Goal: Information Seeking & Learning: Learn about a topic

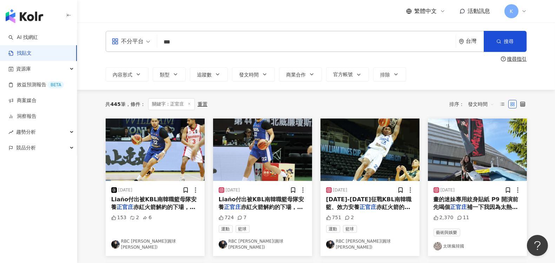
click at [212, 41] on input "***" at bounding box center [306, 41] width 293 height 15
drag, startPoint x: 196, startPoint y: 41, endPoint x: 134, endPoint y: 40, distance: 61.8
click at [134, 40] on div "不分平台 正官庄 *** 台灣 搜尋" at bounding box center [316, 41] width 421 height 21
click at [36, 34] on link "AI 找網紅" at bounding box center [22, 37] width 29 height 7
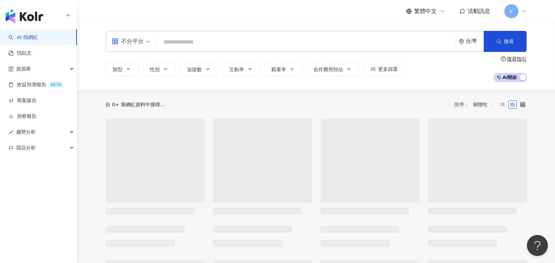
click at [180, 41] on input "search" at bounding box center [306, 41] width 293 height 13
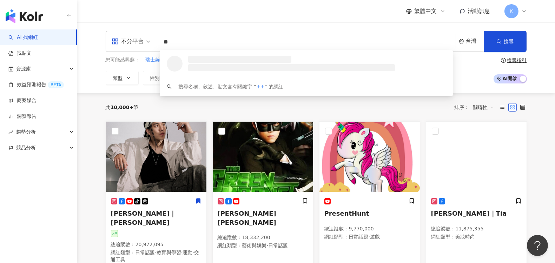
type input "*"
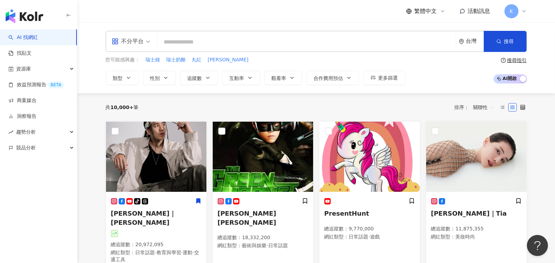
type input "*"
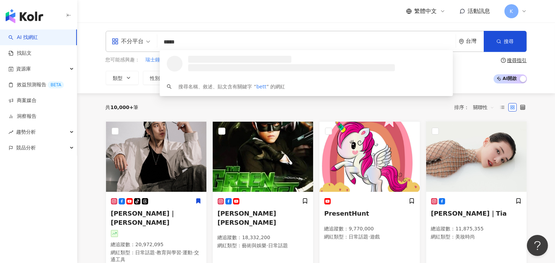
type input "******"
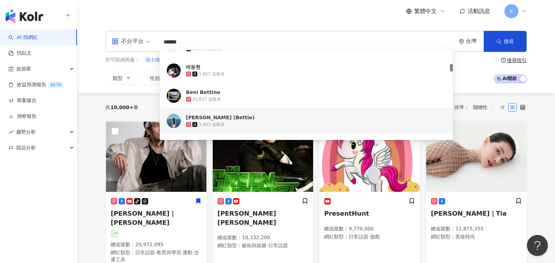
scroll to position [156, 0]
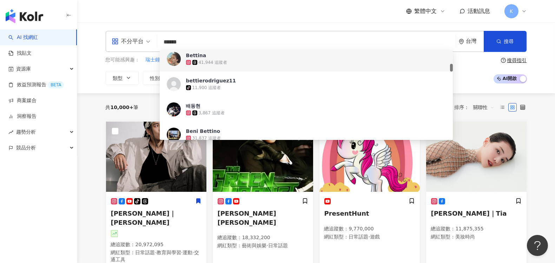
drag, startPoint x: 178, startPoint y: 48, endPoint x: 134, endPoint y: 41, distance: 44.7
click at [134, 41] on div "不分平台 ****** 台灣 搜尋 38103610-6f6c-4871-9db3-c725a7beb962 c02cba50-1e49-4094-a68b-…" at bounding box center [316, 41] width 421 height 21
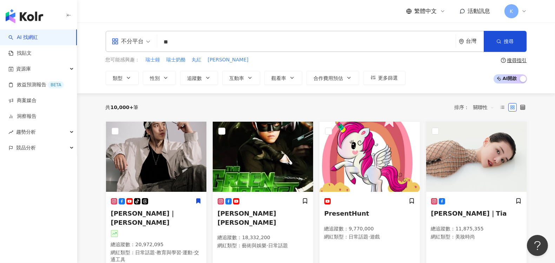
type input "*"
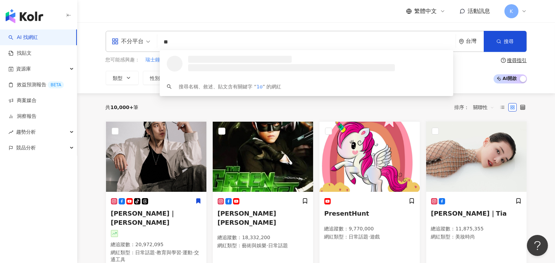
type input "*"
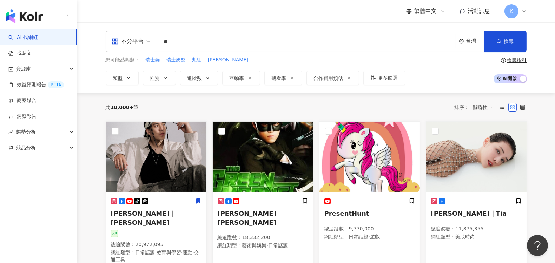
type input "**"
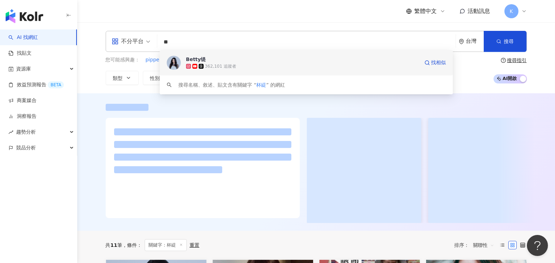
click at [223, 67] on div "362,101 追蹤者" at bounding box center [220, 67] width 31 height 6
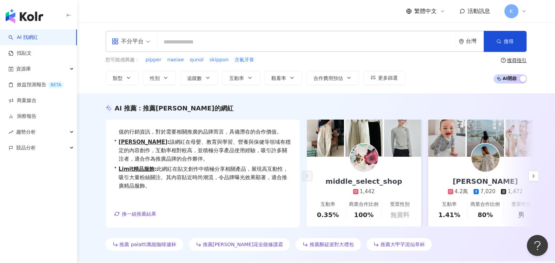
click at [169, 41] on input "search" at bounding box center [306, 41] width 293 height 13
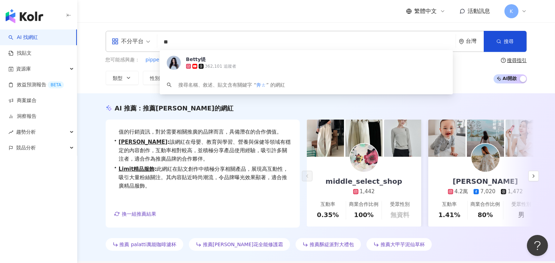
type input "*"
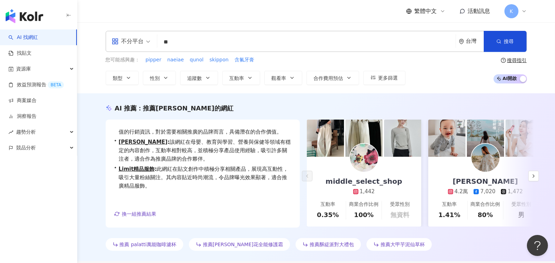
drag, startPoint x: 165, startPoint y: 42, endPoint x: 161, endPoint y: 43, distance: 3.9
click at [161, 43] on input "**" at bounding box center [306, 41] width 293 height 13
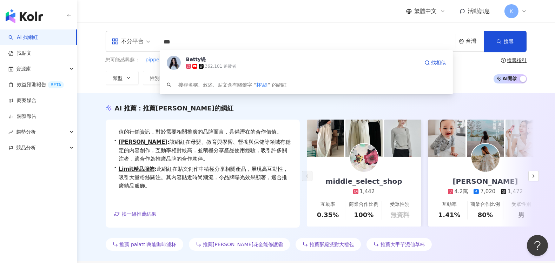
type input "**"
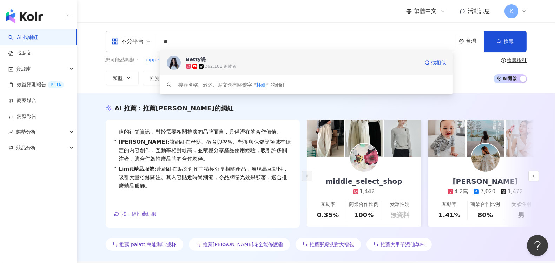
click at [227, 64] on div "362,101 追蹤者" at bounding box center [220, 67] width 31 height 6
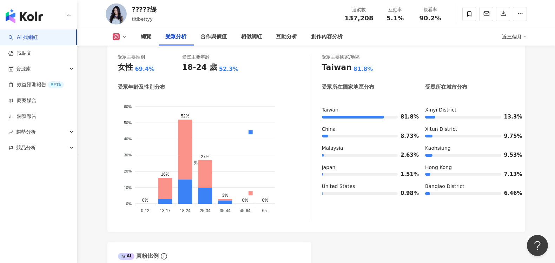
scroll to position [624, 0]
click at [316, 211] on div "受眾主要性別 女性 69.4% 受眾主要年齡 18-24 歲 52.3% 受眾年齡及性別分布 男性 女性 60% 60% 50% 50% 40% 40% 30…" at bounding box center [316, 137] width 397 height 167
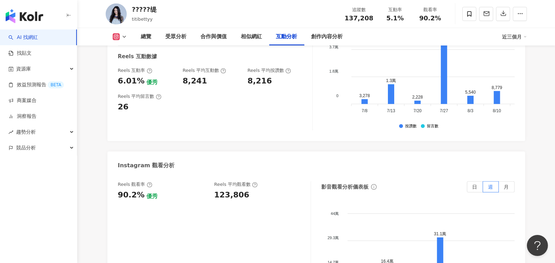
scroll to position [1521, 0]
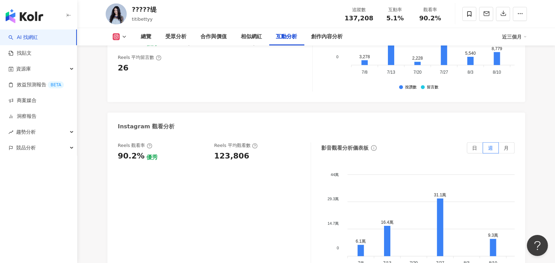
click at [451, 122] on div "Instagram 觀看分析" at bounding box center [316, 124] width 418 height 23
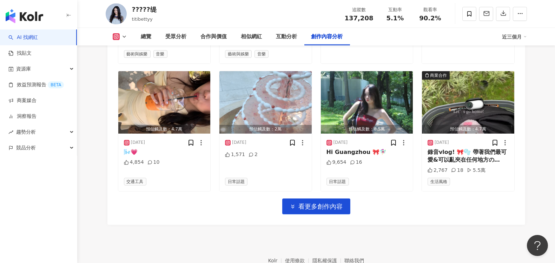
scroll to position [2457, 0]
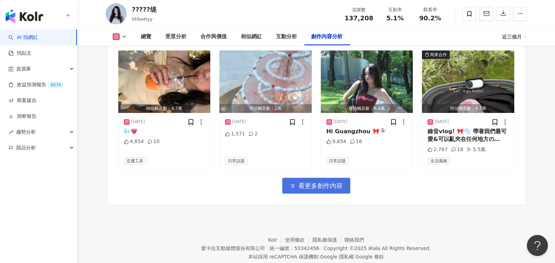
click at [331, 189] on button "看更多創作內容" at bounding box center [316, 186] width 68 height 16
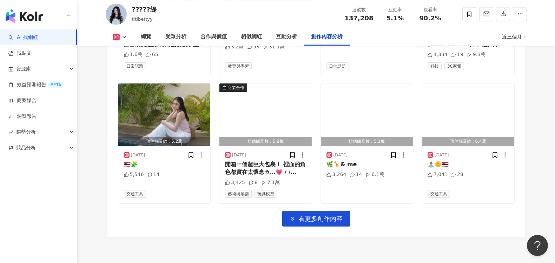
scroll to position [2809, 0]
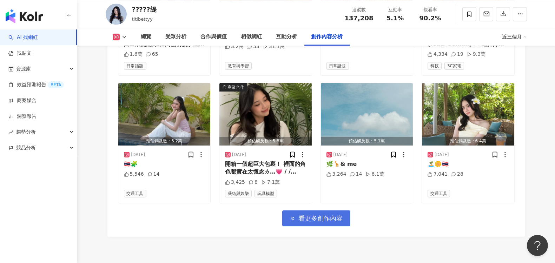
click at [329, 215] on span "看更多創作內容" at bounding box center [321, 219] width 44 height 8
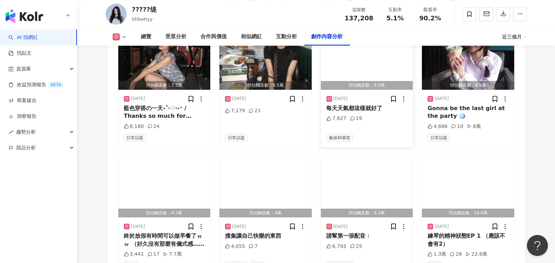
scroll to position [3160, 0]
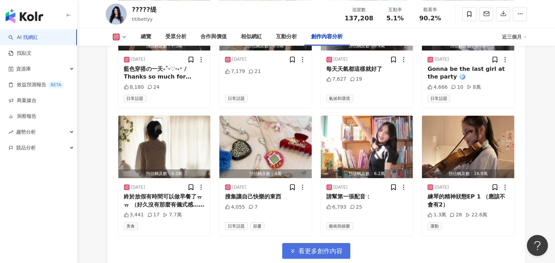
click at [307, 248] on span "看更多創作內容" at bounding box center [321, 252] width 44 height 8
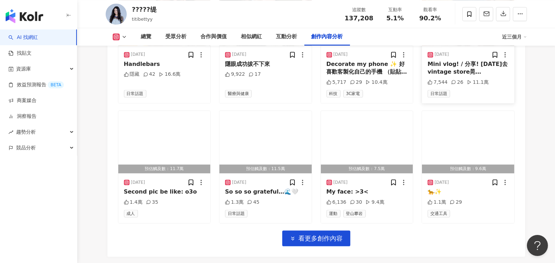
scroll to position [3550, 0]
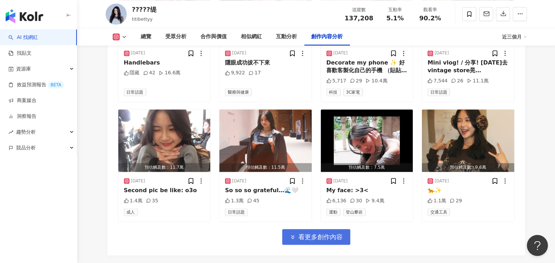
click at [316, 233] on span "看更多創作內容" at bounding box center [321, 237] width 44 height 8
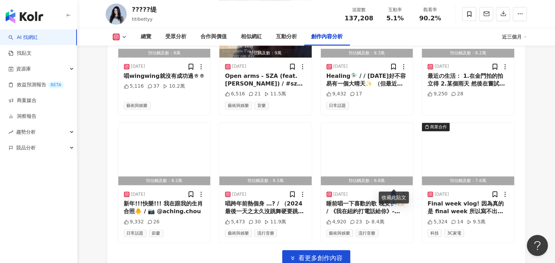
scroll to position [3940, 0]
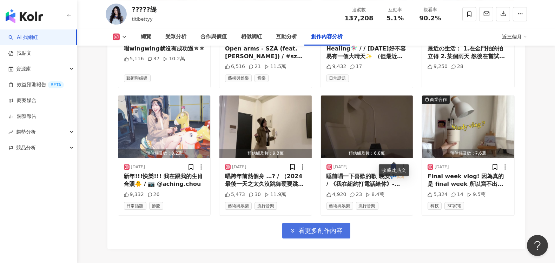
click at [328, 223] on button "看更多創作內容" at bounding box center [316, 231] width 68 height 16
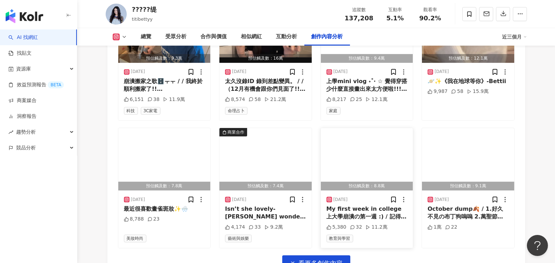
scroll to position [4369, 0]
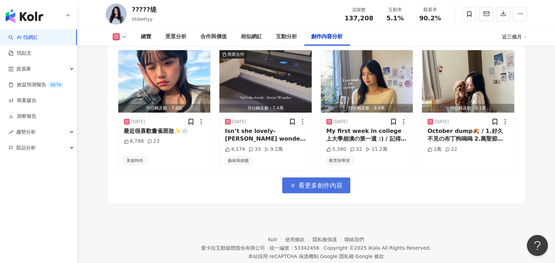
click at [334, 182] on span "看更多創作內容" at bounding box center [321, 186] width 44 height 8
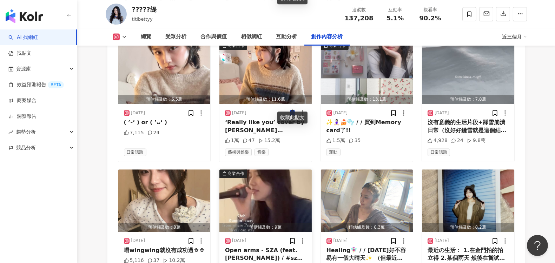
scroll to position [3777, 0]
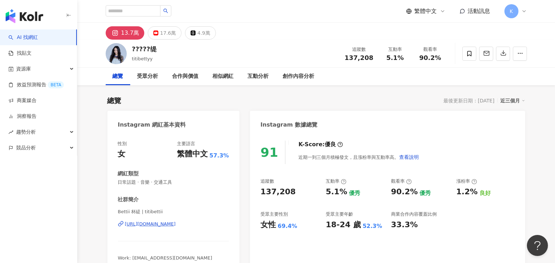
click at [133, 31] on div "13.7萬" at bounding box center [130, 33] width 18 height 10
click at [158, 224] on div "[URL][DOMAIN_NAME]" at bounding box center [150, 224] width 51 height 6
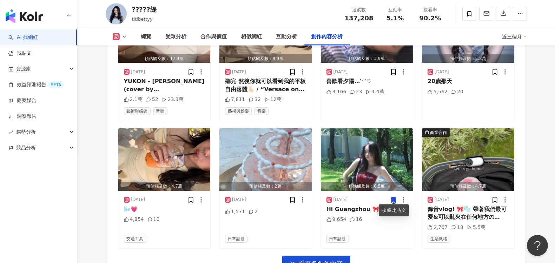
scroll to position [2379, 0]
